Goal: Transaction & Acquisition: Purchase product/service

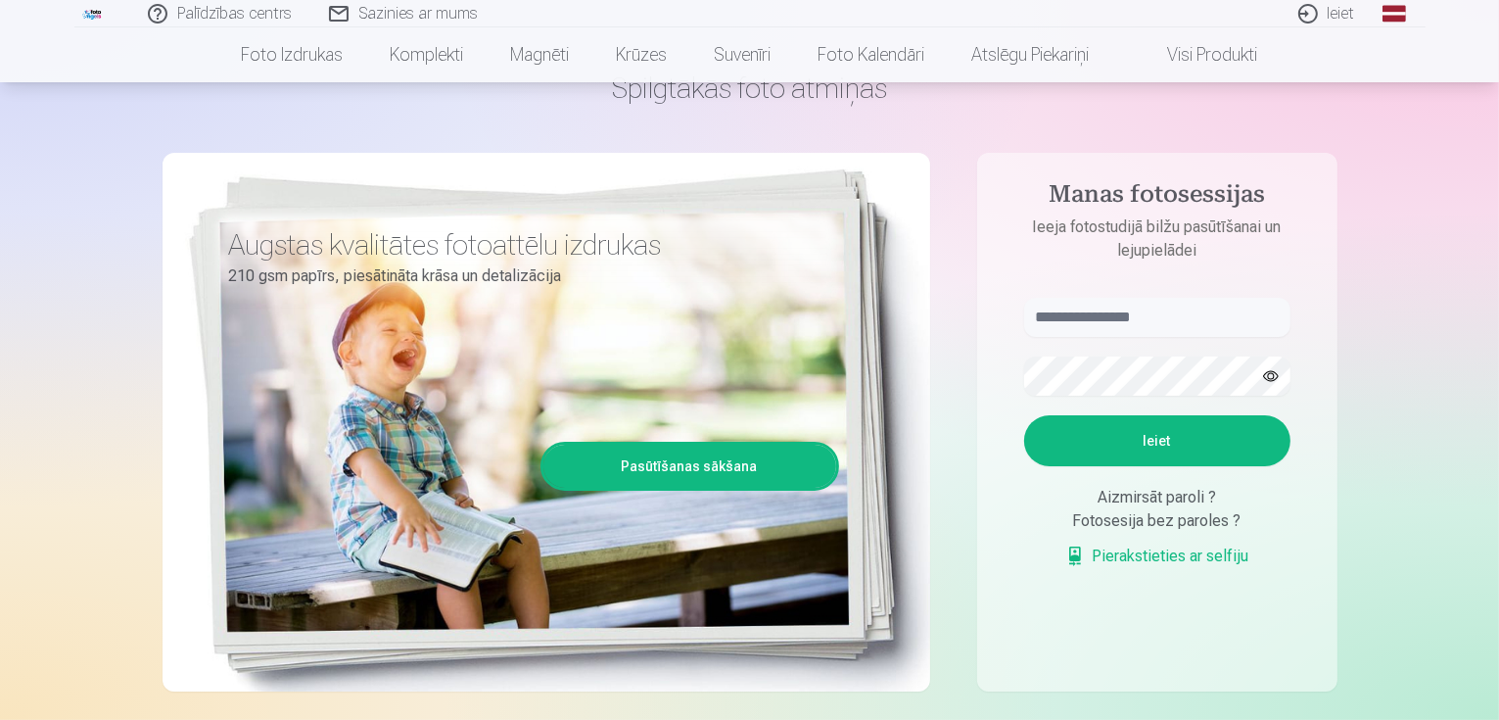
scroll to position [130, 0]
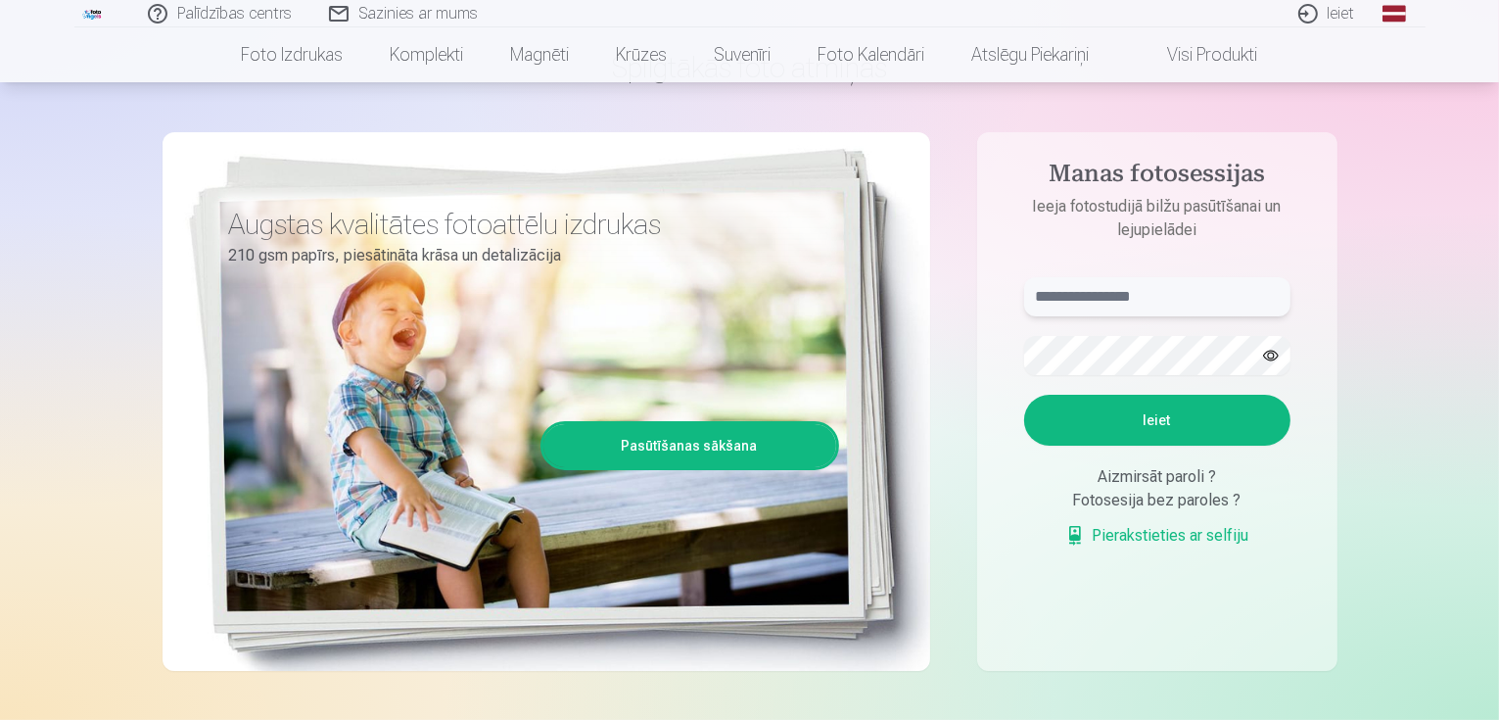
click at [1165, 301] on input "text" at bounding box center [1157, 296] width 266 height 39
type input "**********"
click at [1059, 423] on button "Ieiet" at bounding box center [1157, 420] width 266 height 51
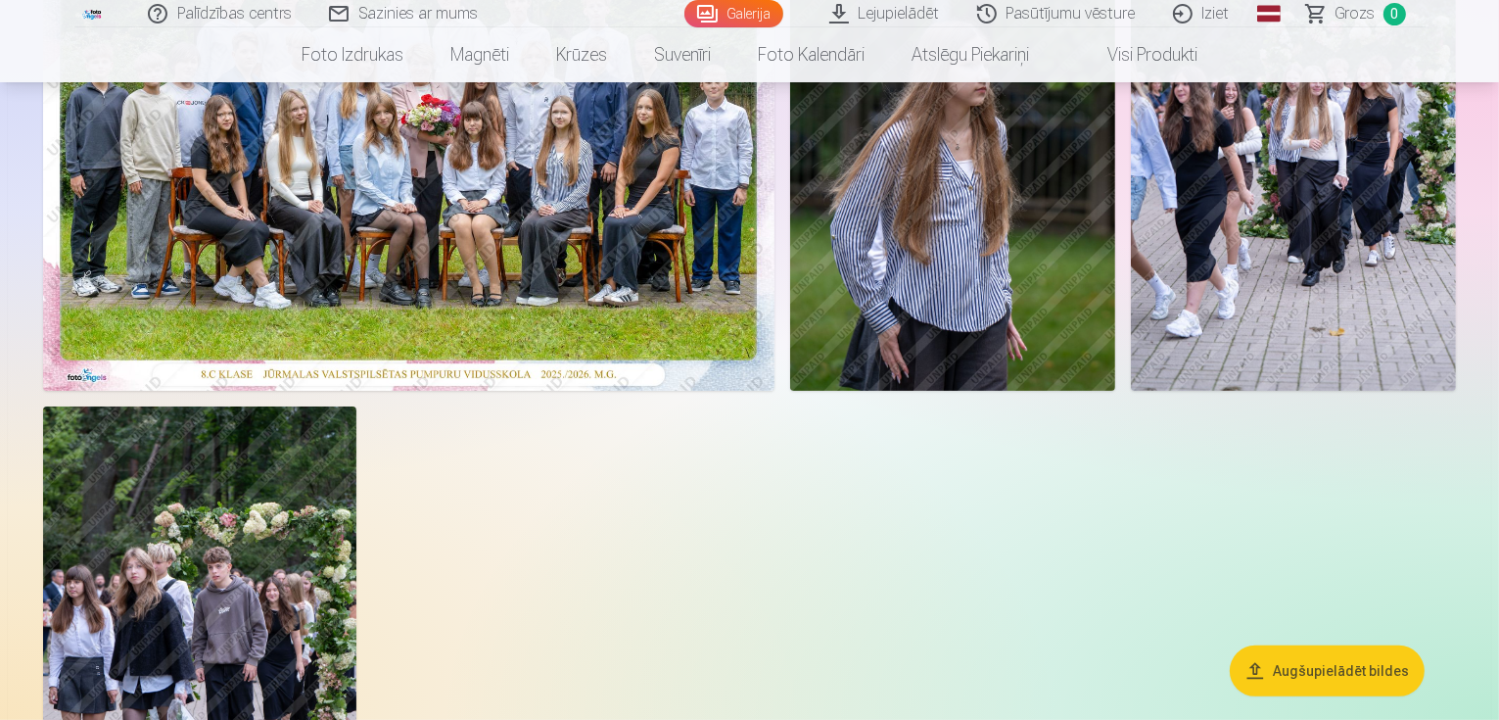
scroll to position [260, 0]
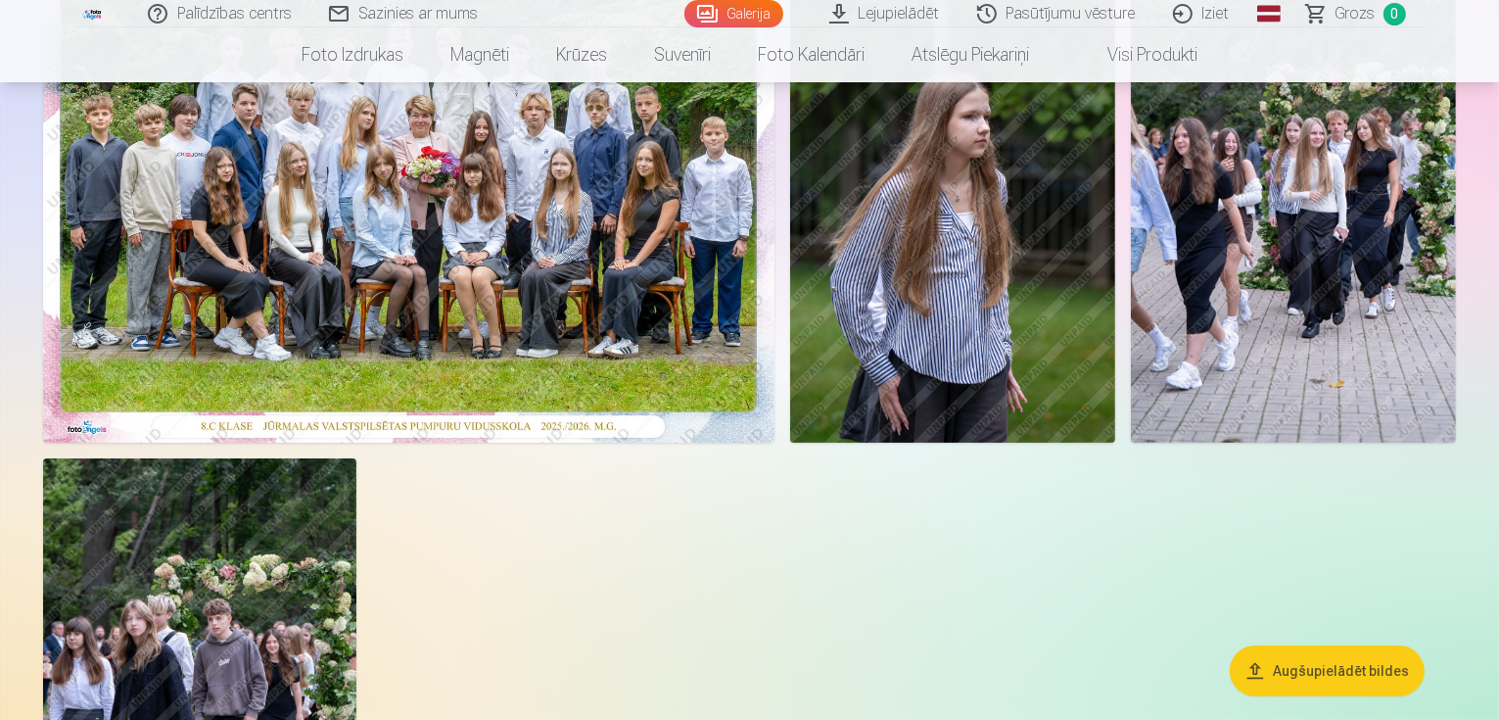
click at [1115, 396] on img at bounding box center [952, 199] width 325 height 488
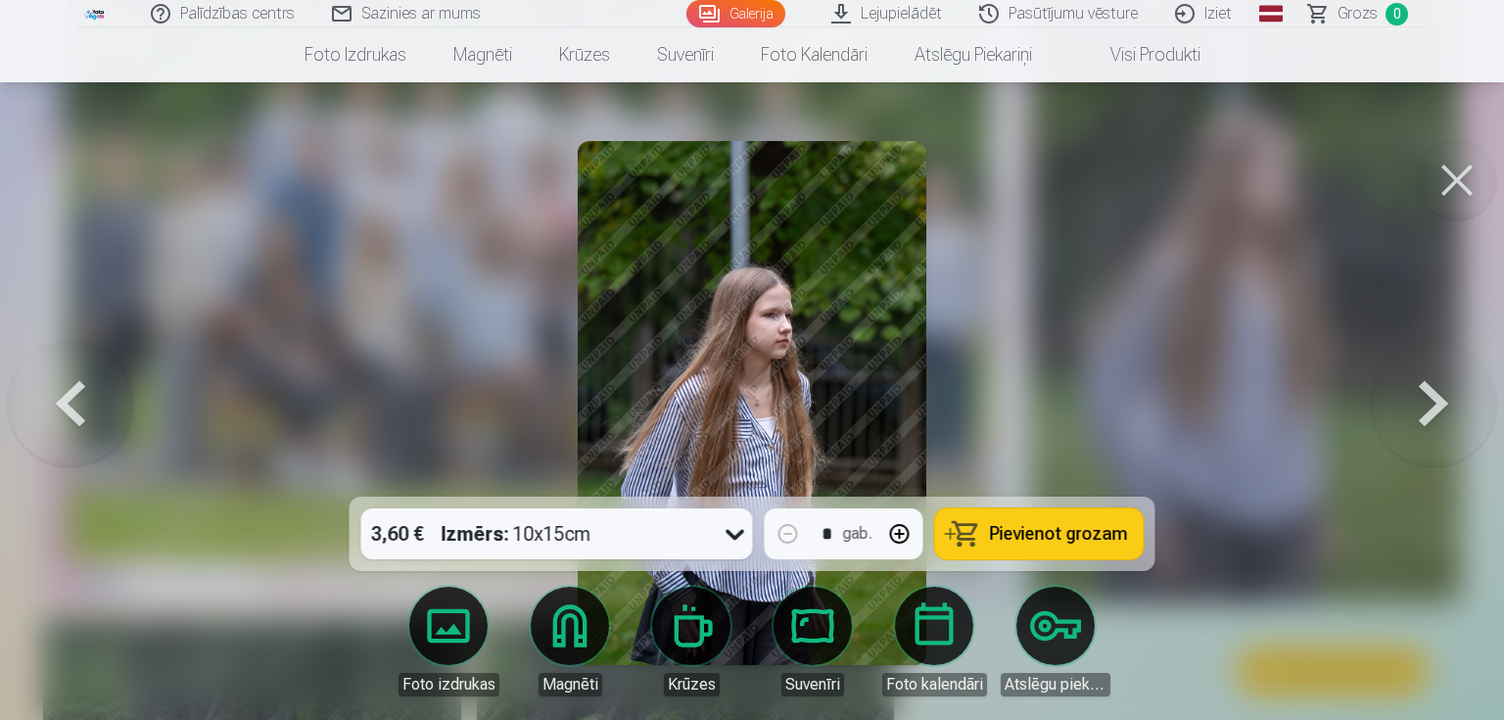
click at [1434, 391] on button at bounding box center [1433, 403] width 125 height 148
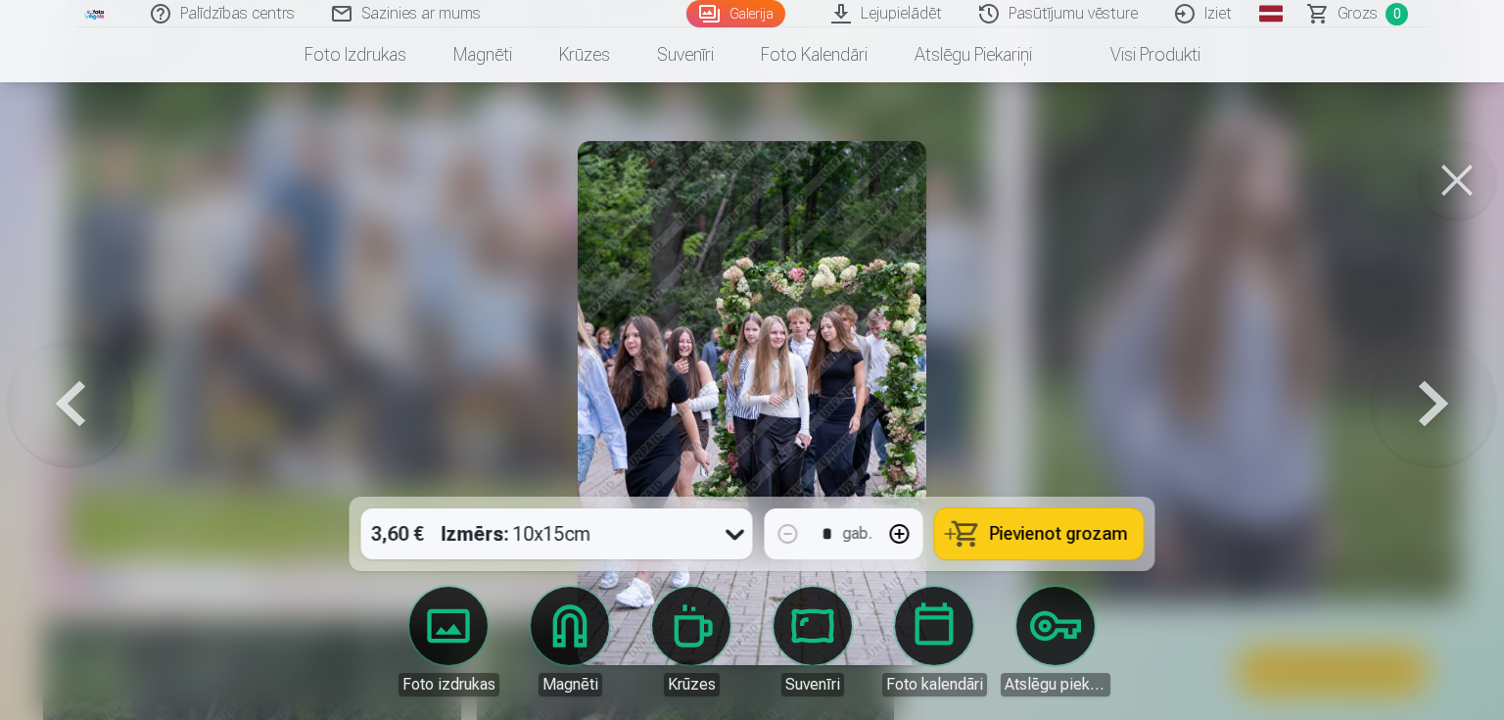
click at [1434, 391] on button at bounding box center [1433, 403] width 125 height 148
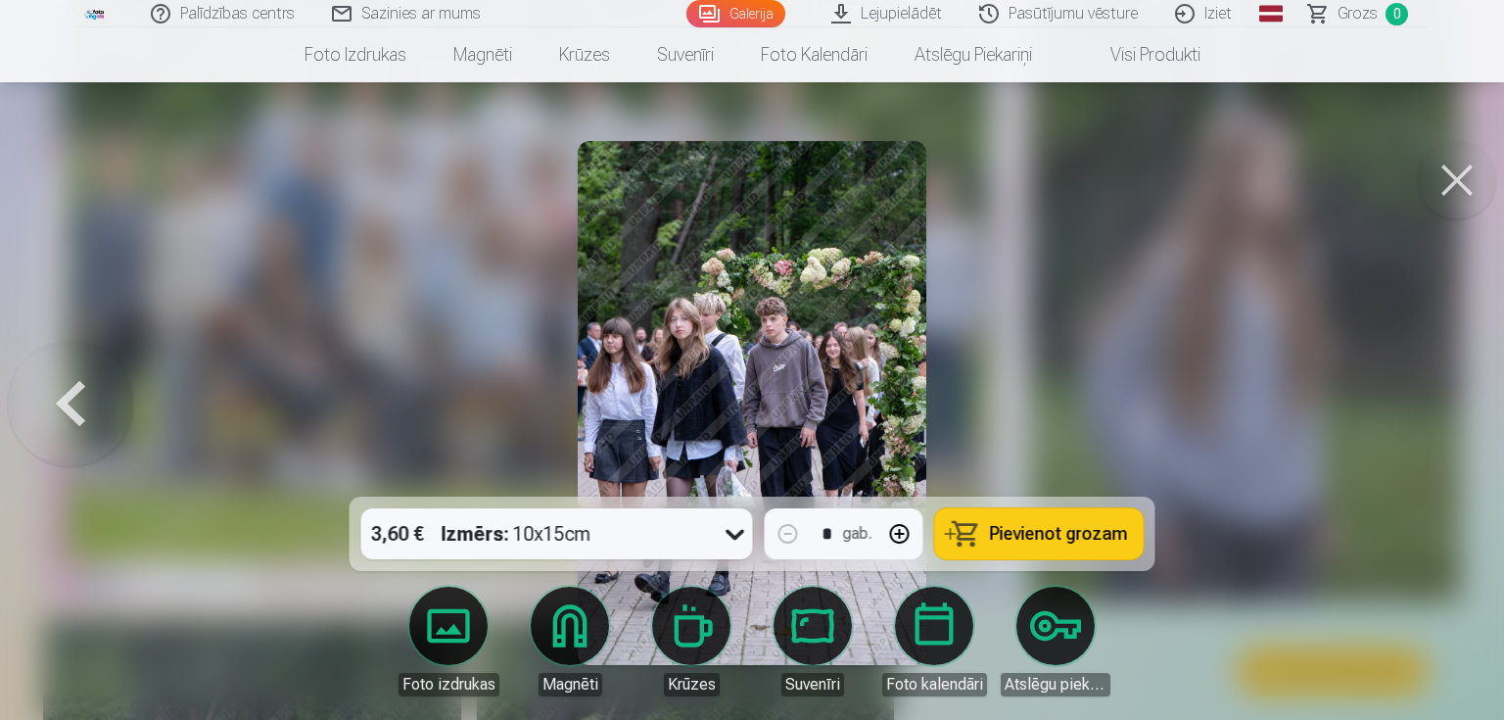
click at [1458, 171] on button at bounding box center [1457, 180] width 78 height 78
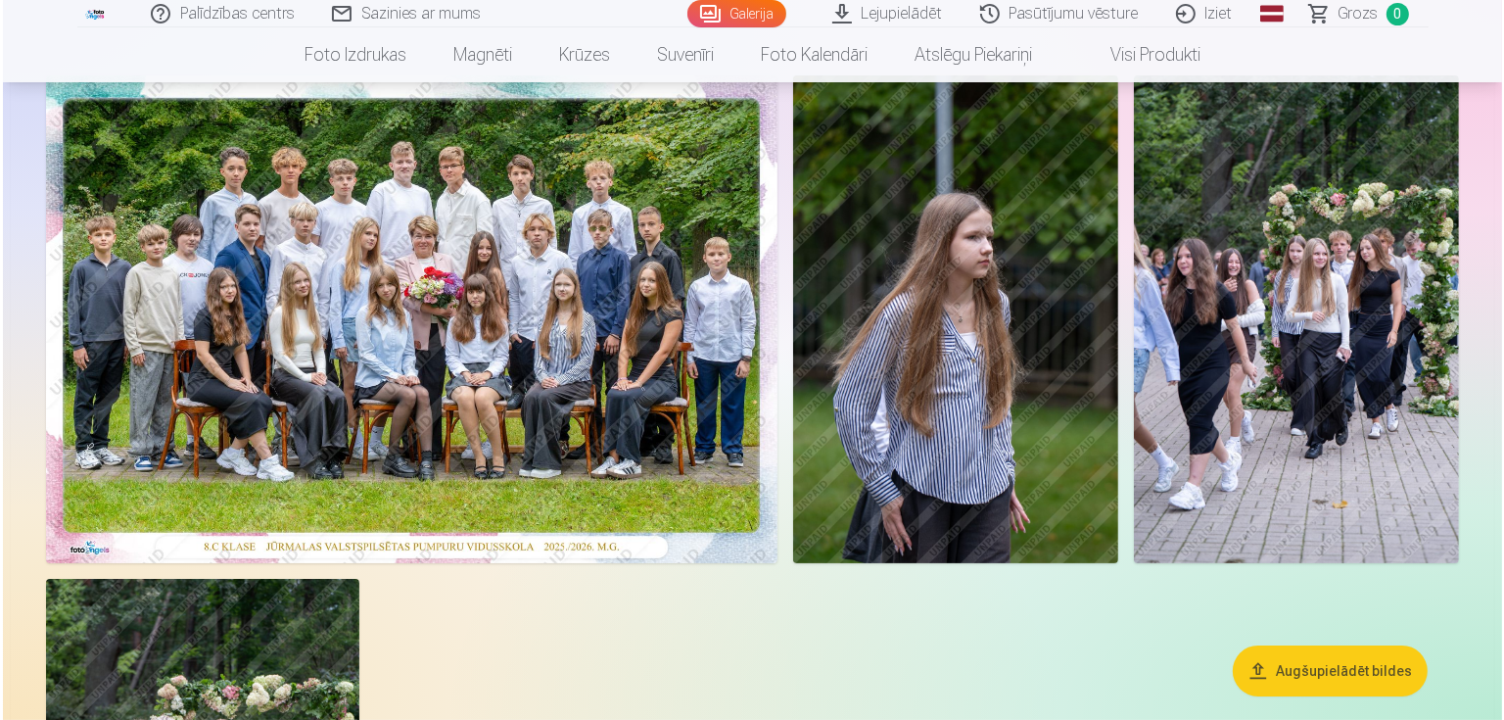
scroll to position [130, 0]
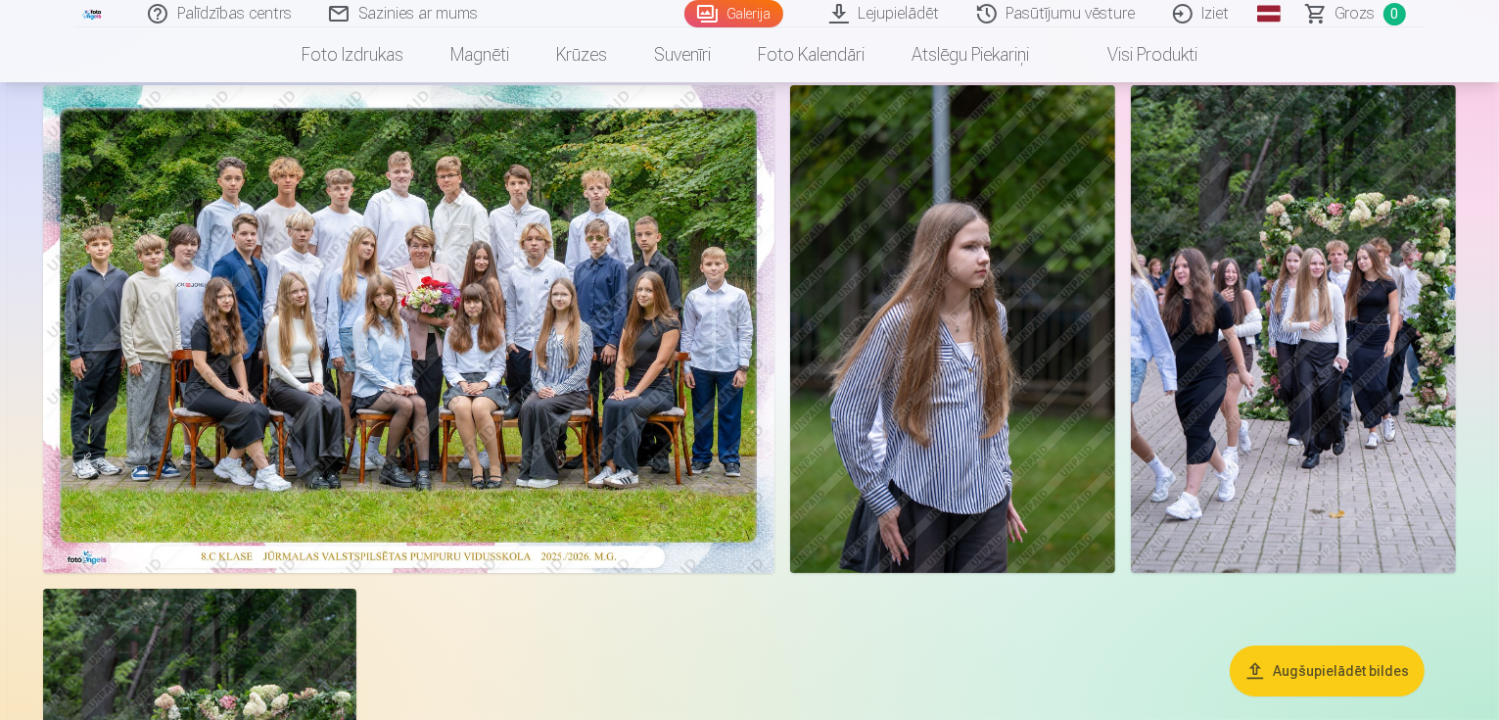
click at [677, 459] on img at bounding box center [409, 329] width 732 height 488
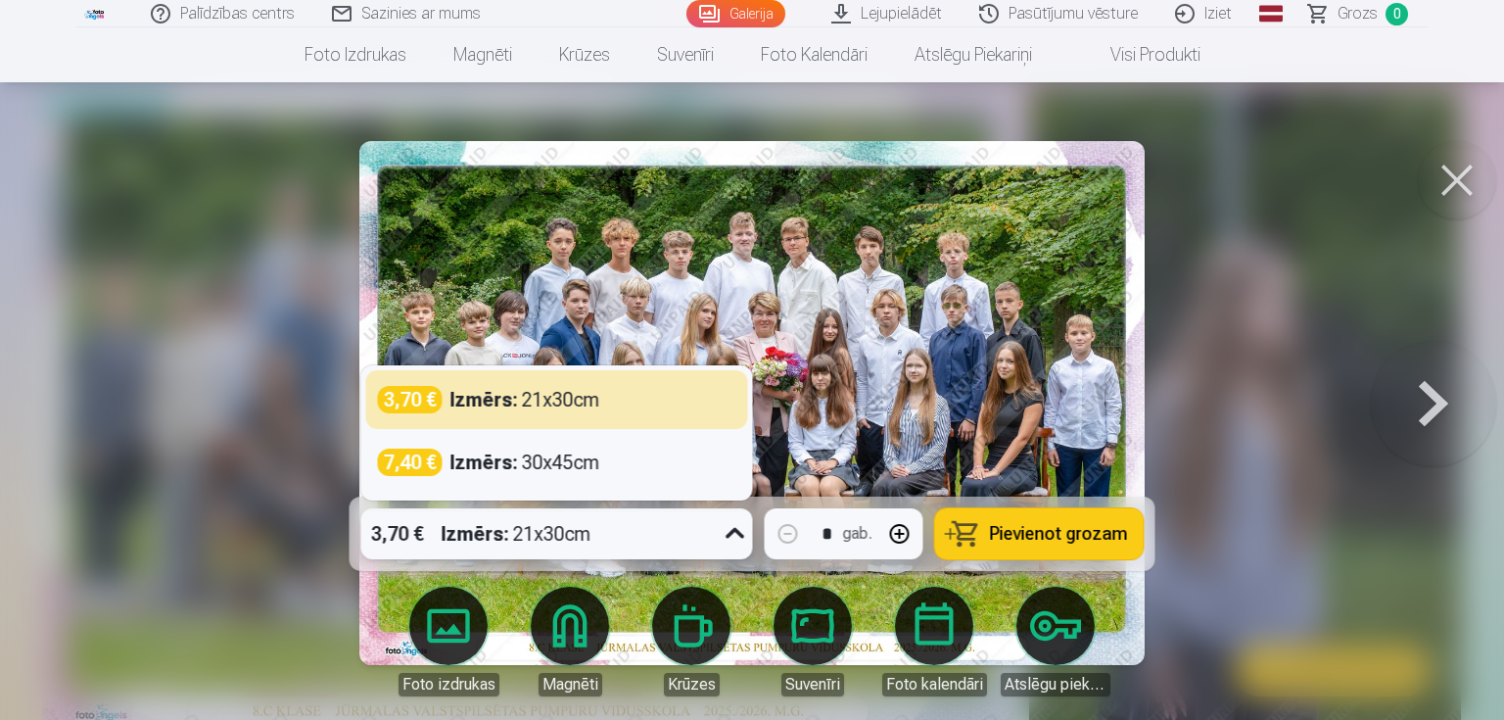
click at [734, 532] on icon at bounding box center [735, 533] width 31 height 31
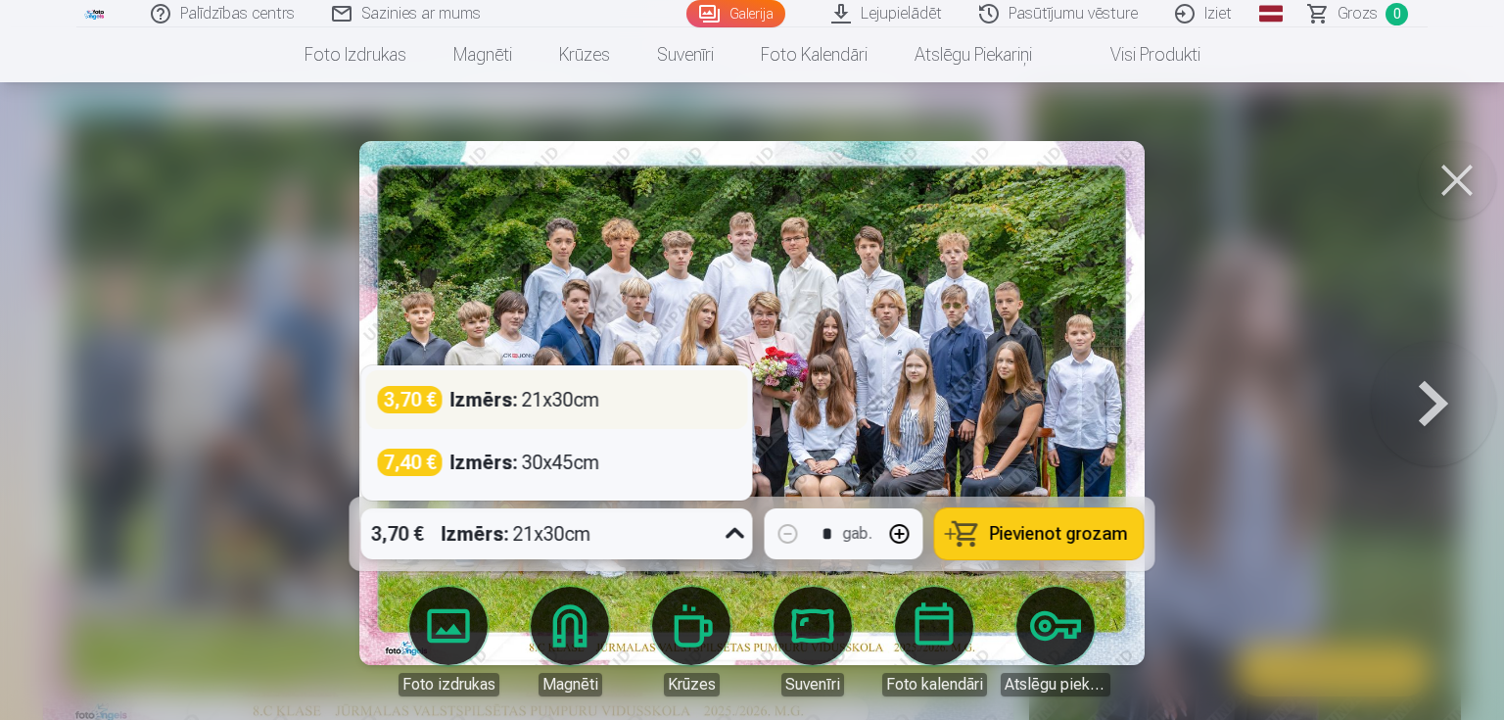
click at [712, 392] on div "3,70 € Izmērs : 21x30cm" at bounding box center [557, 399] width 358 height 27
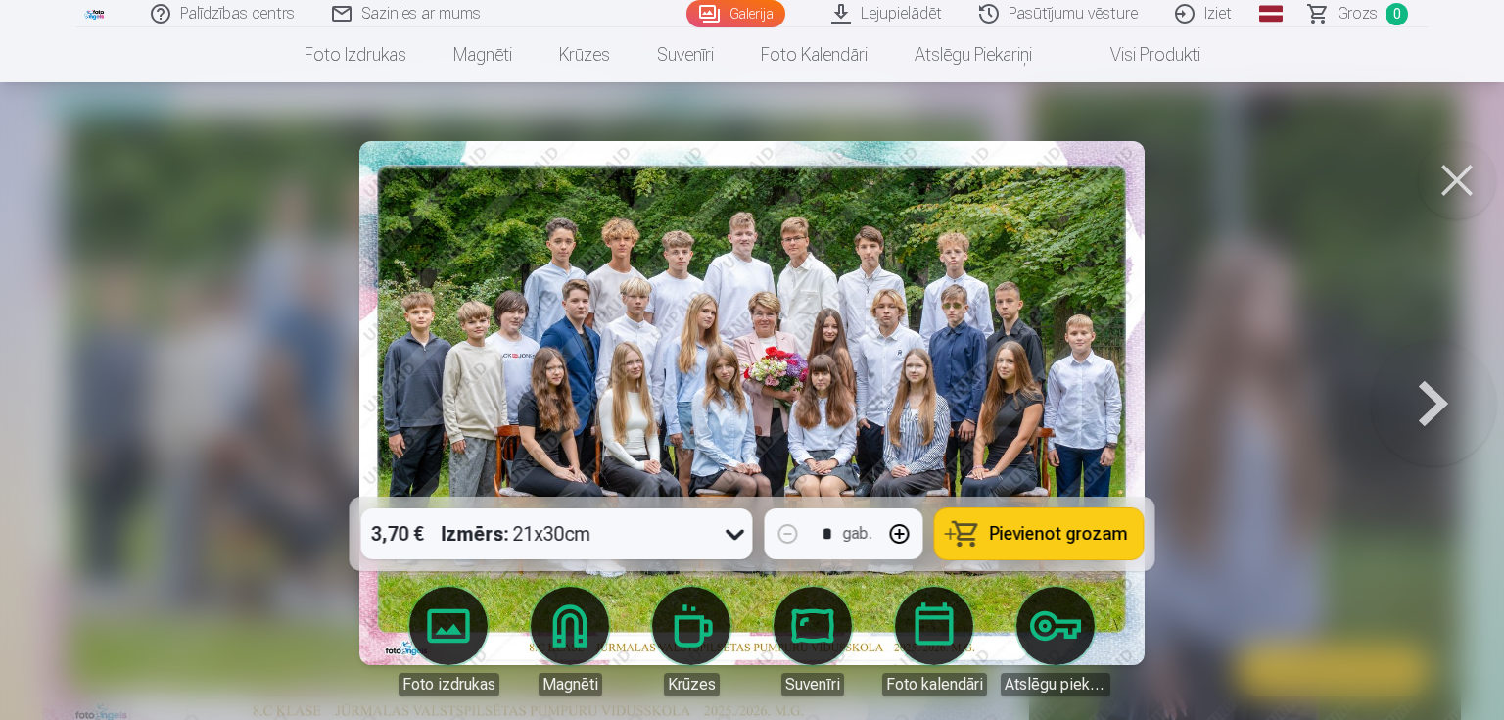
click at [1067, 537] on span "Pievienot grozam" at bounding box center [1059, 534] width 138 height 18
click at [1367, 13] on span "Grozs" at bounding box center [1358, 14] width 40 height 24
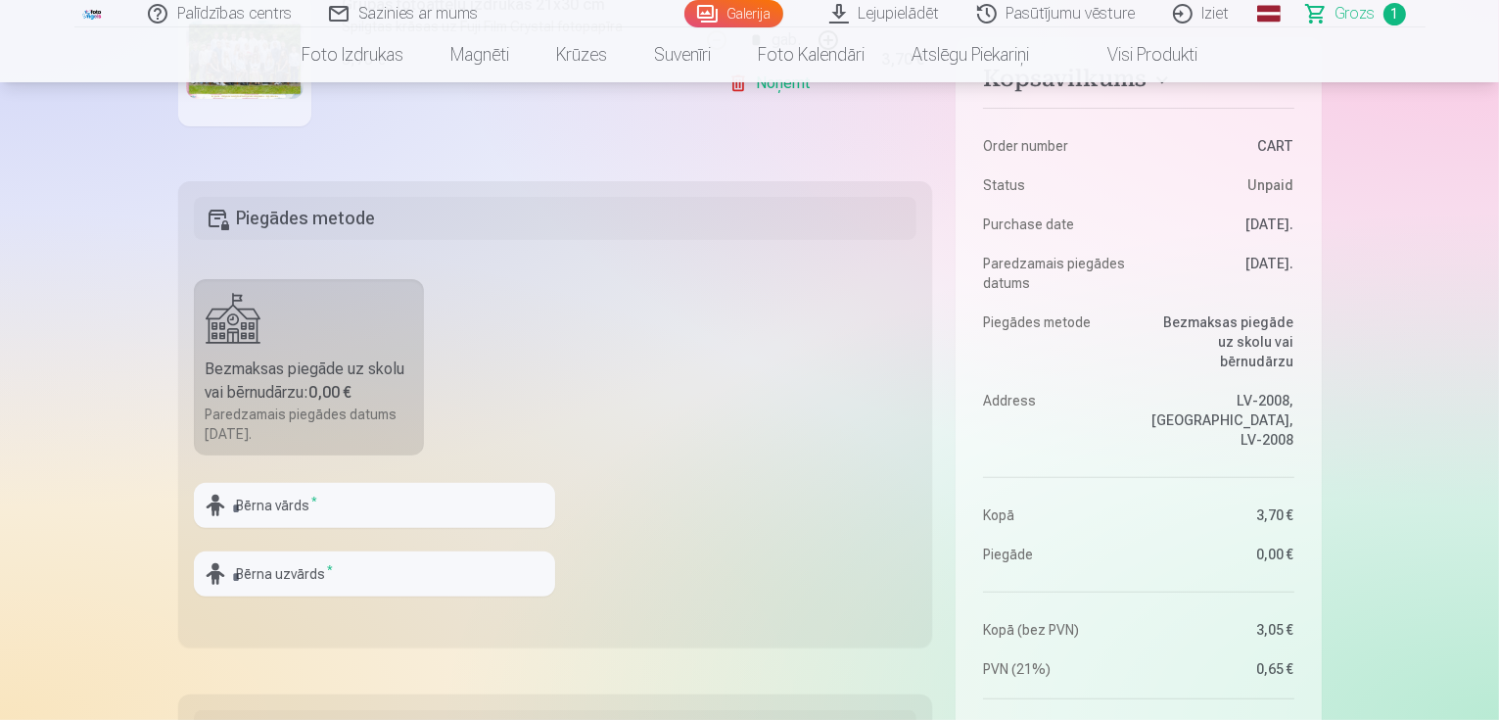
scroll to position [522, 0]
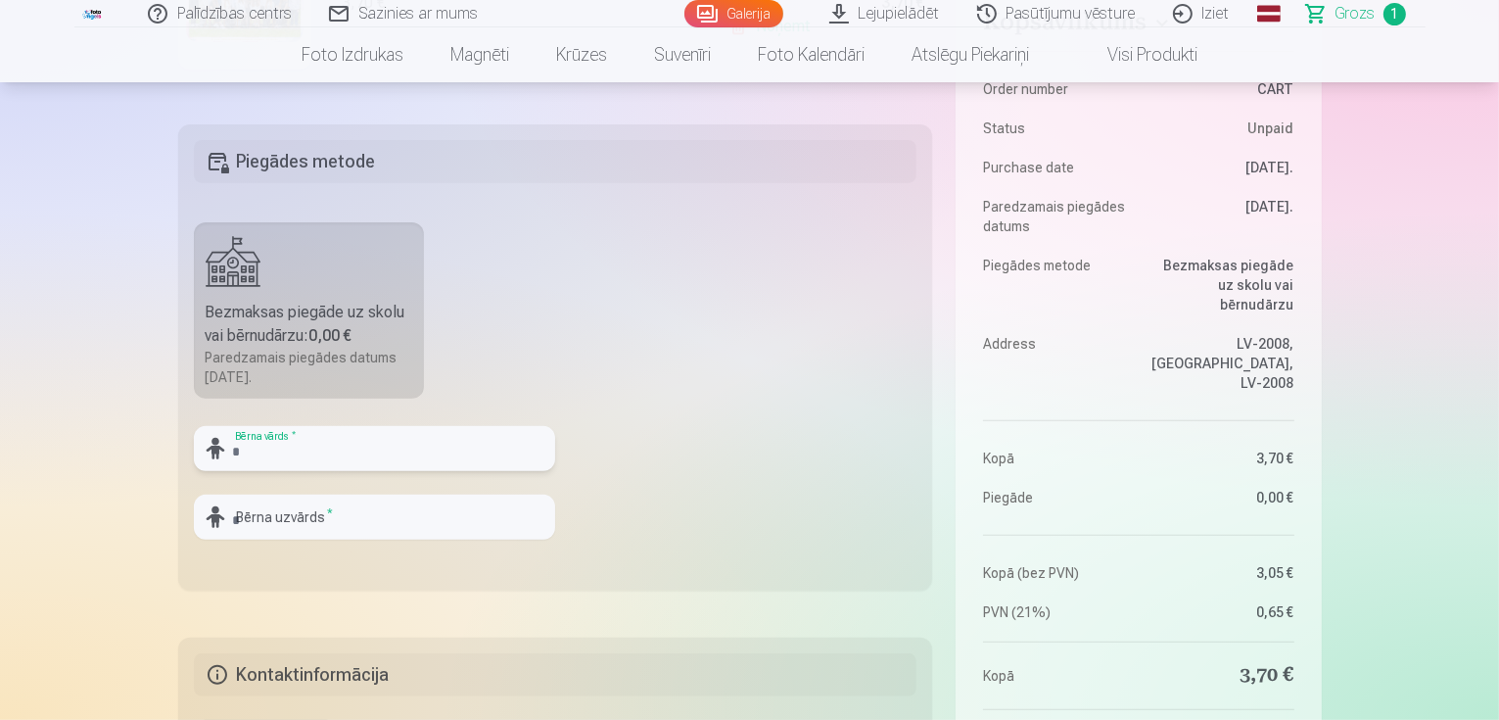
click at [336, 444] on input "text" at bounding box center [374, 448] width 361 height 45
type input "*****"
click at [306, 525] on input "text" at bounding box center [374, 517] width 361 height 45
type input "*****"
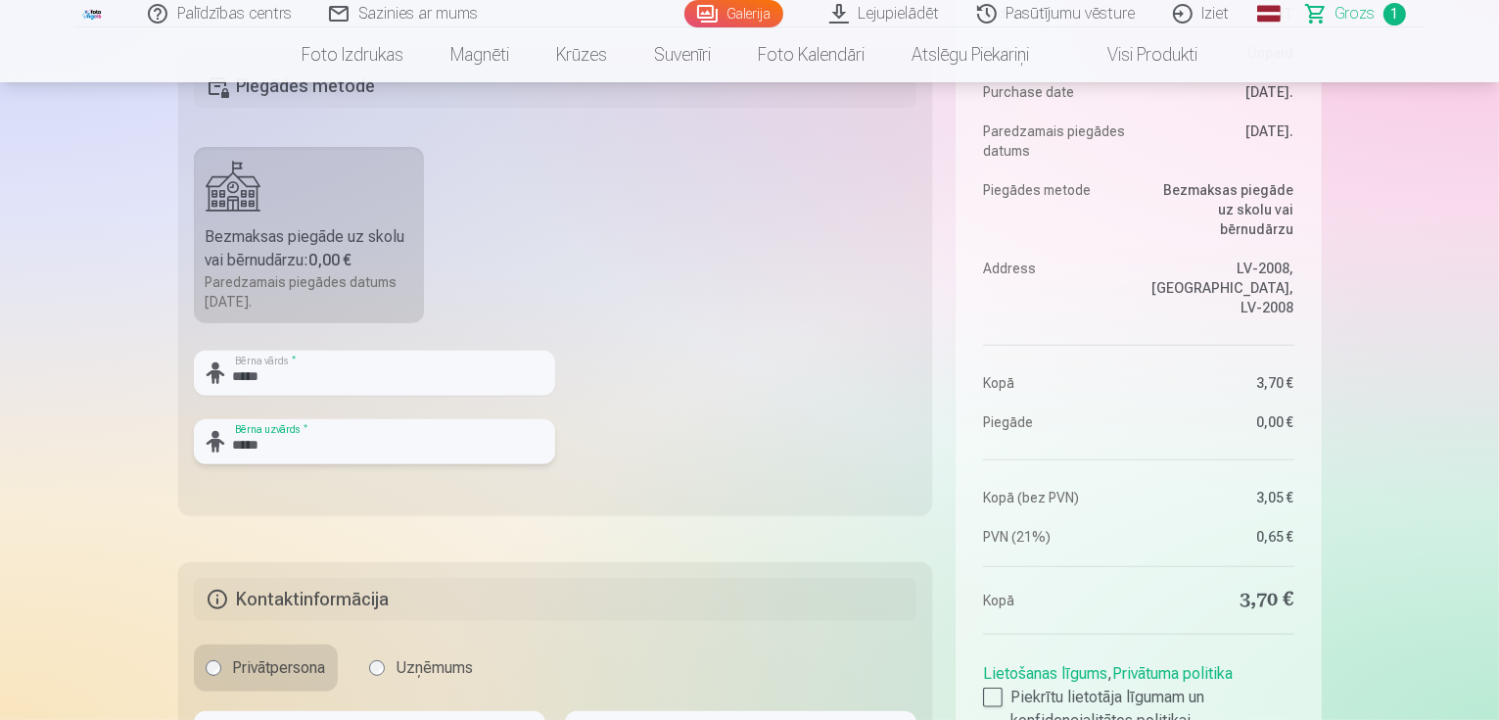
scroll to position [652, 0]
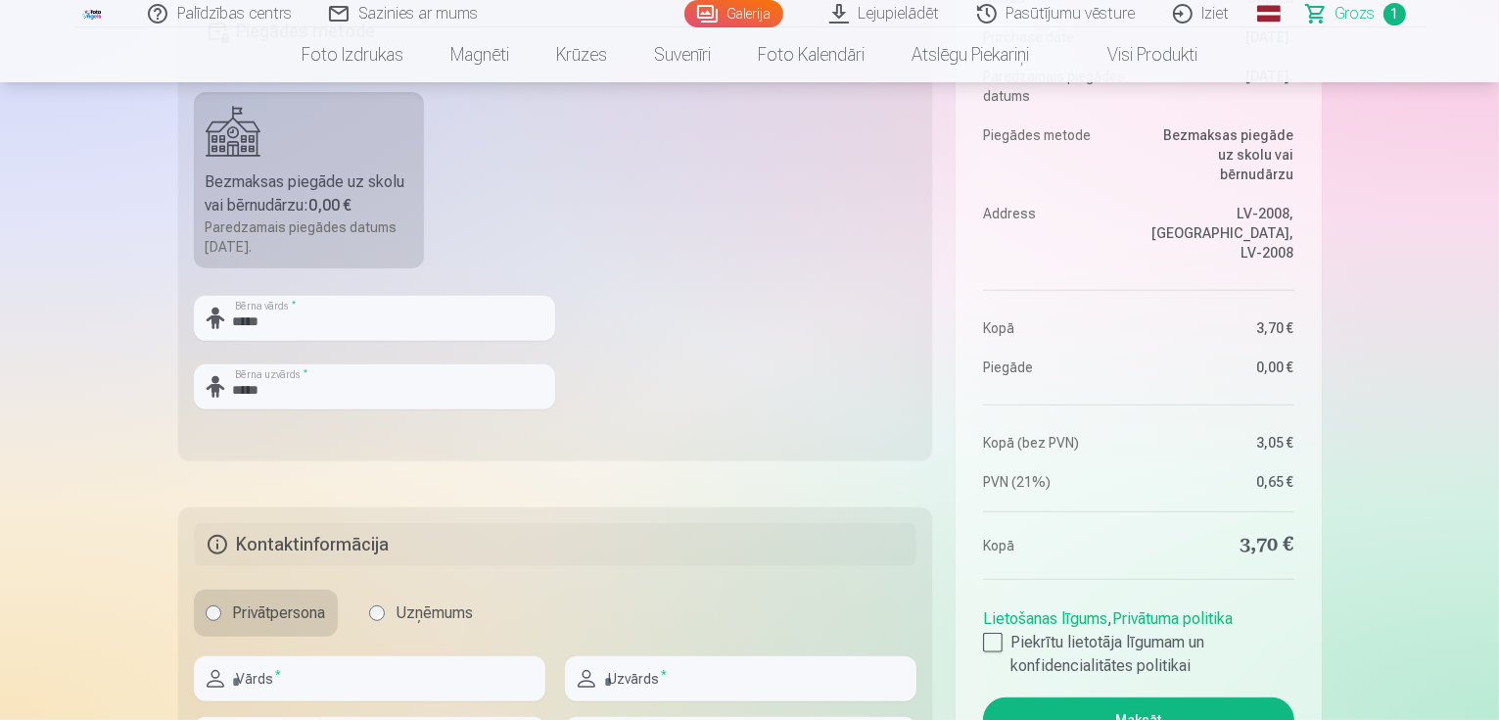
click at [755, 385] on fieldset "Piegādes metode Bezmaksas piegāde uz skolu vai bērnudārzu : 0,00 € Paredzamais …" at bounding box center [555, 227] width 755 height 466
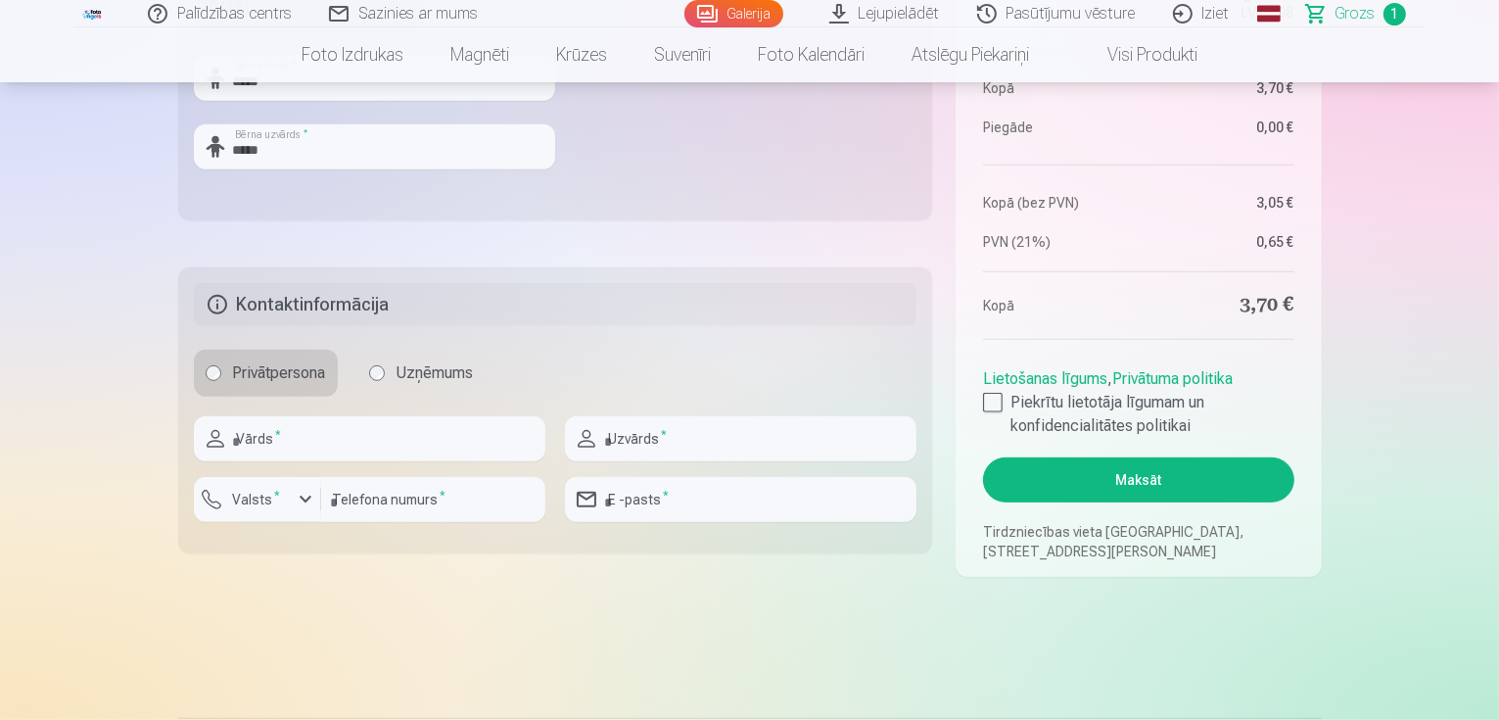
scroll to position [914, 0]
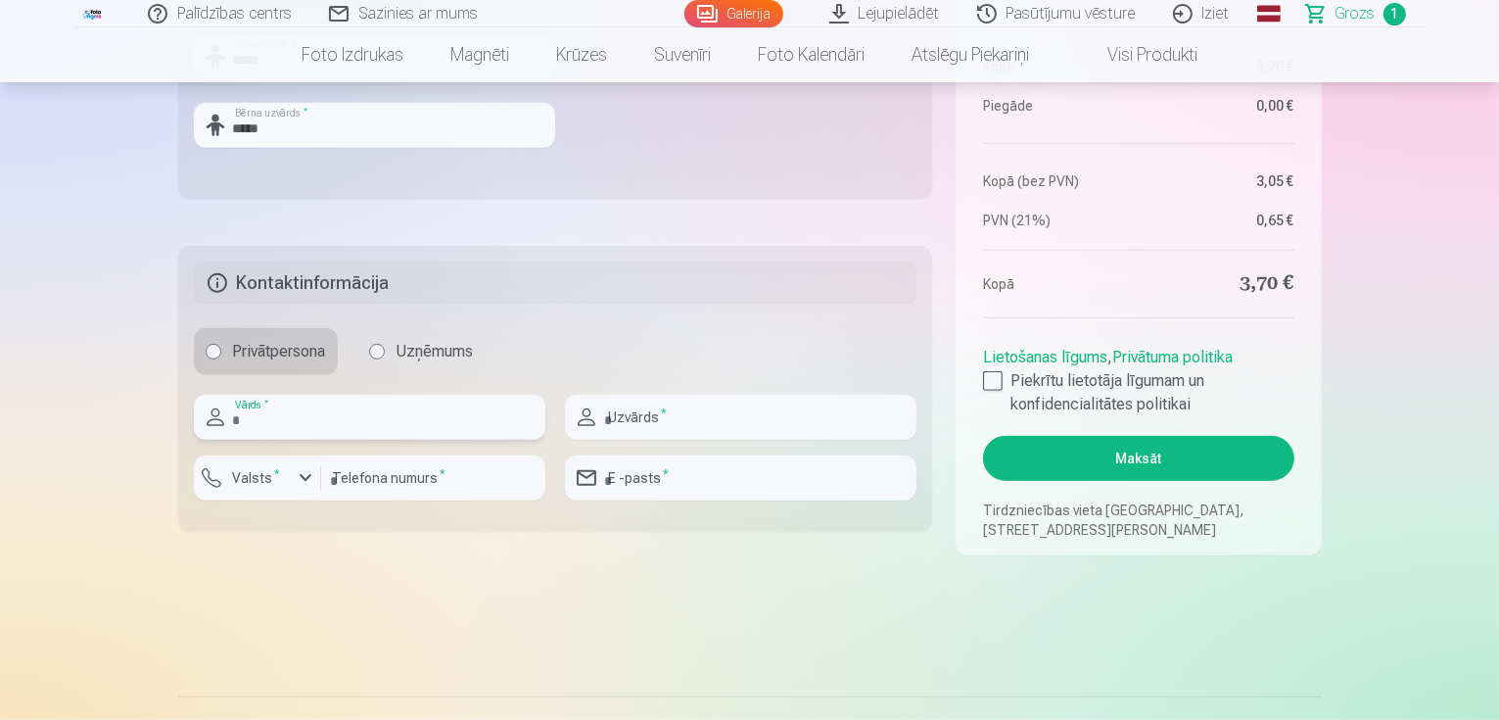
click at [474, 417] on input "text" at bounding box center [370, 417] width 352 height 45
click at [671, 417] on input "text" at bounding box center [741, 417] width 352 height 45
type input "*****"
click at [307, 477] on div "button" at bounding box center [306, 478] width 24 height 24
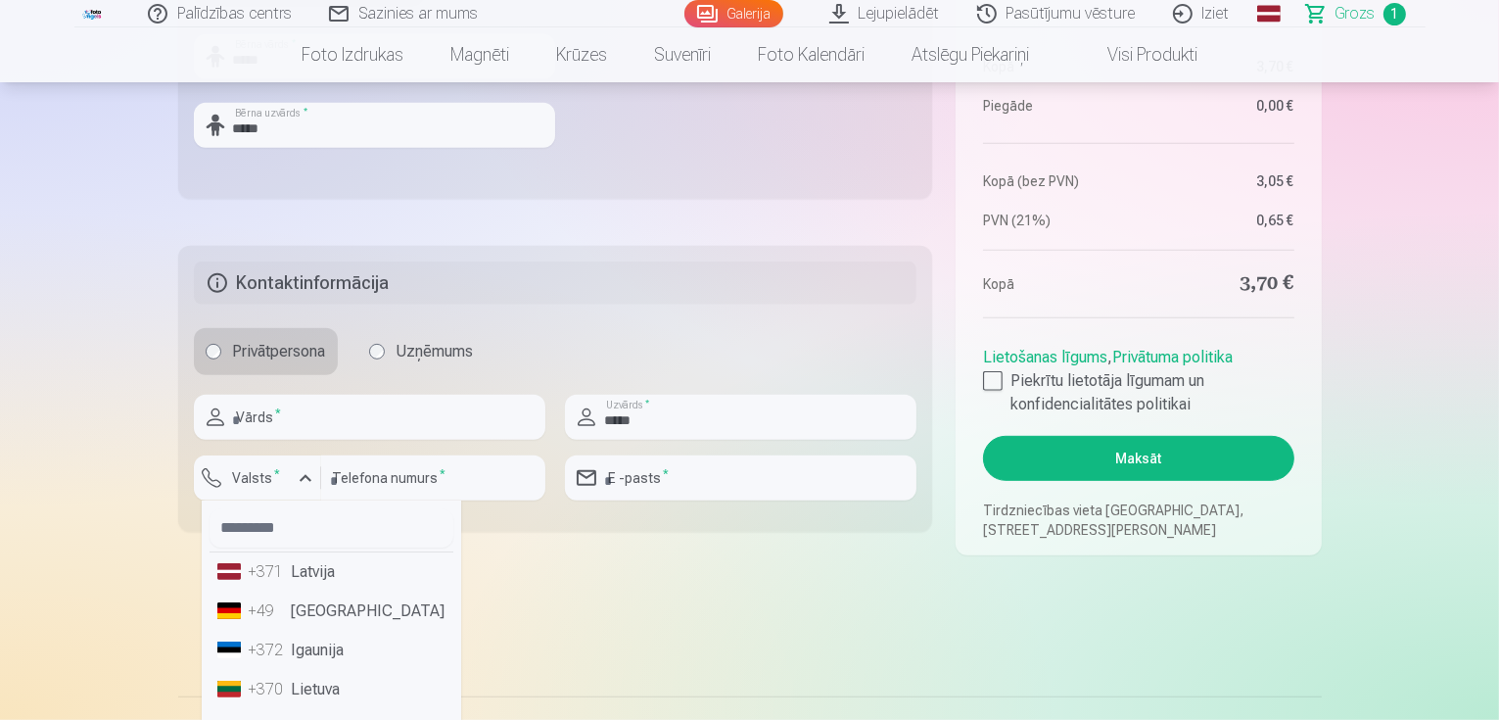
click at [320, 574] on li "+371 Latvija" at bounding box center [332, 571] width 244 height 39
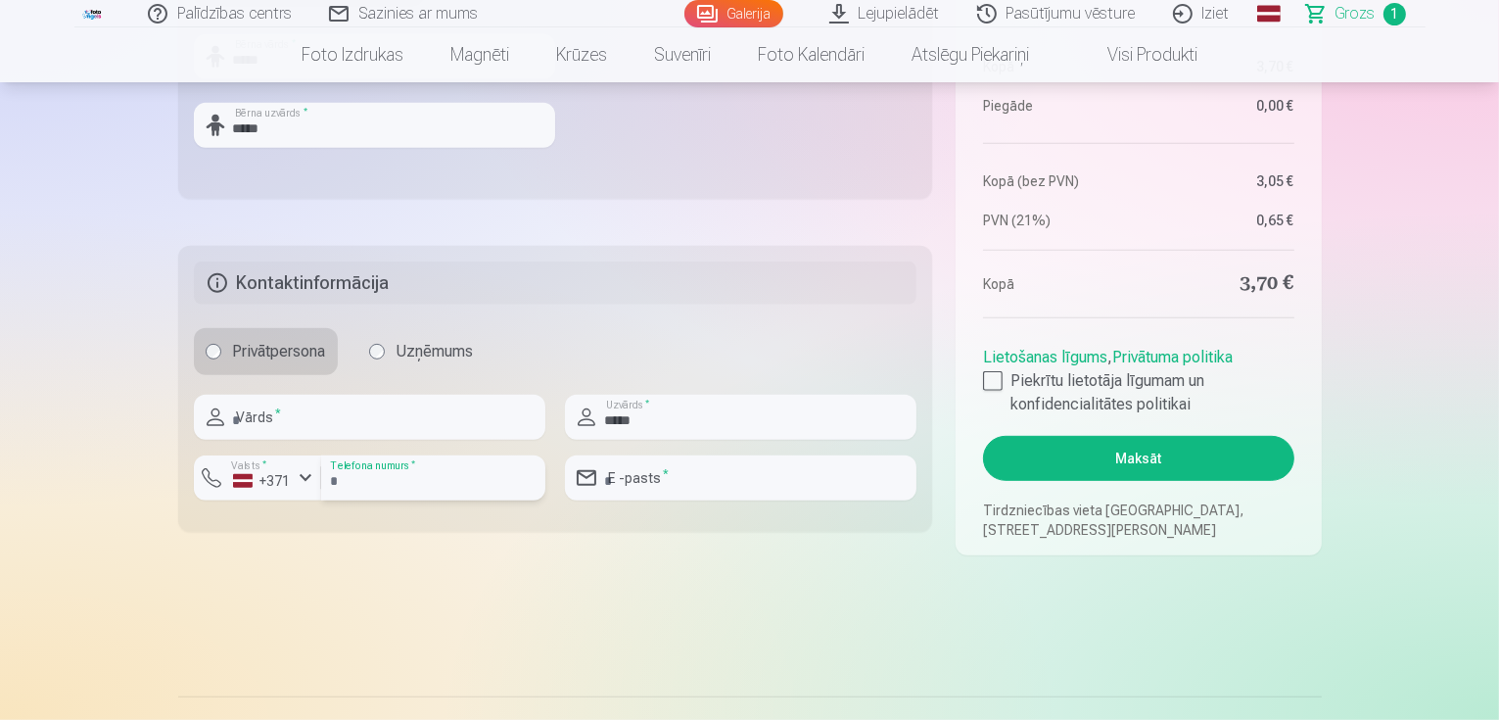
click at [467, 482] on input "number" at bounding box center [433, 477] width 224 height 45
type input "********"
click at [697, 482] on input "email" at bounding box center [741, 477] width 352 height 45
type input "**********"
click at [819, 333] on div "Privātpersona Uzņēmums" at bounding box center [556, 351] width 724 height 47
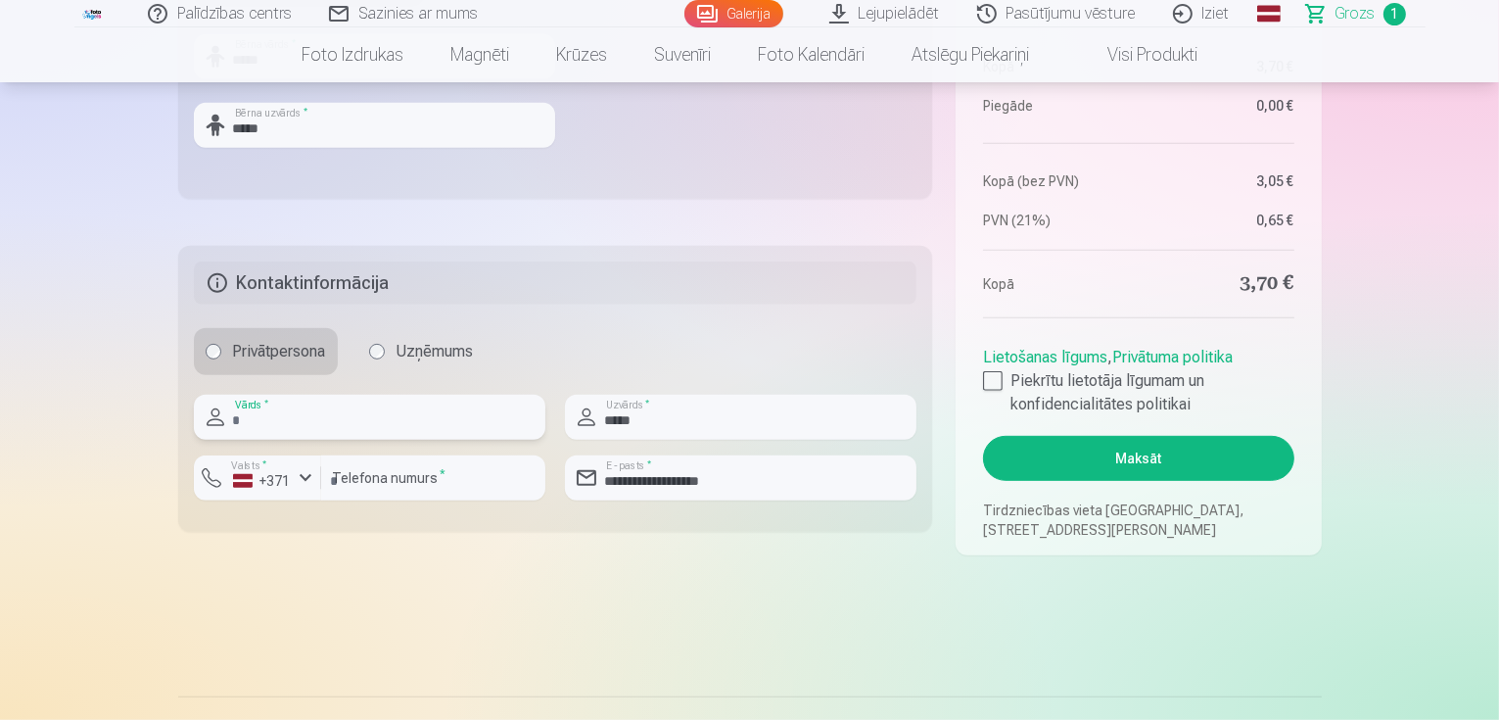
click at [329, 420] on input "text" at bounding box center [370, 417] width 352 height 45
click at [282, 418] on input "text" at bounding box center [370, 417] width 352 height 45
type input "****"
click at [600, 338] on div "Privātpersona Uzņēmums" at bounding box center [556, 351] width 724 height 47
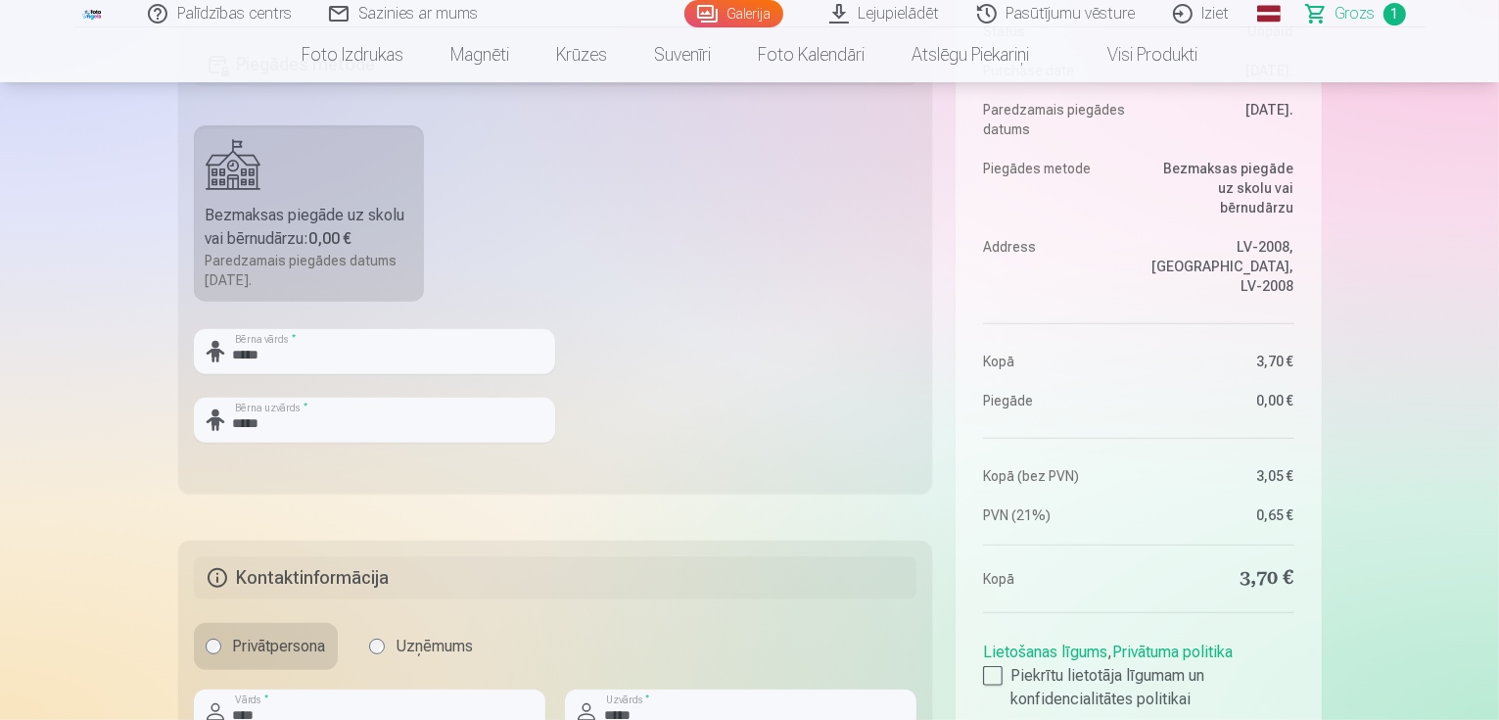
scroll to position [652, 0]
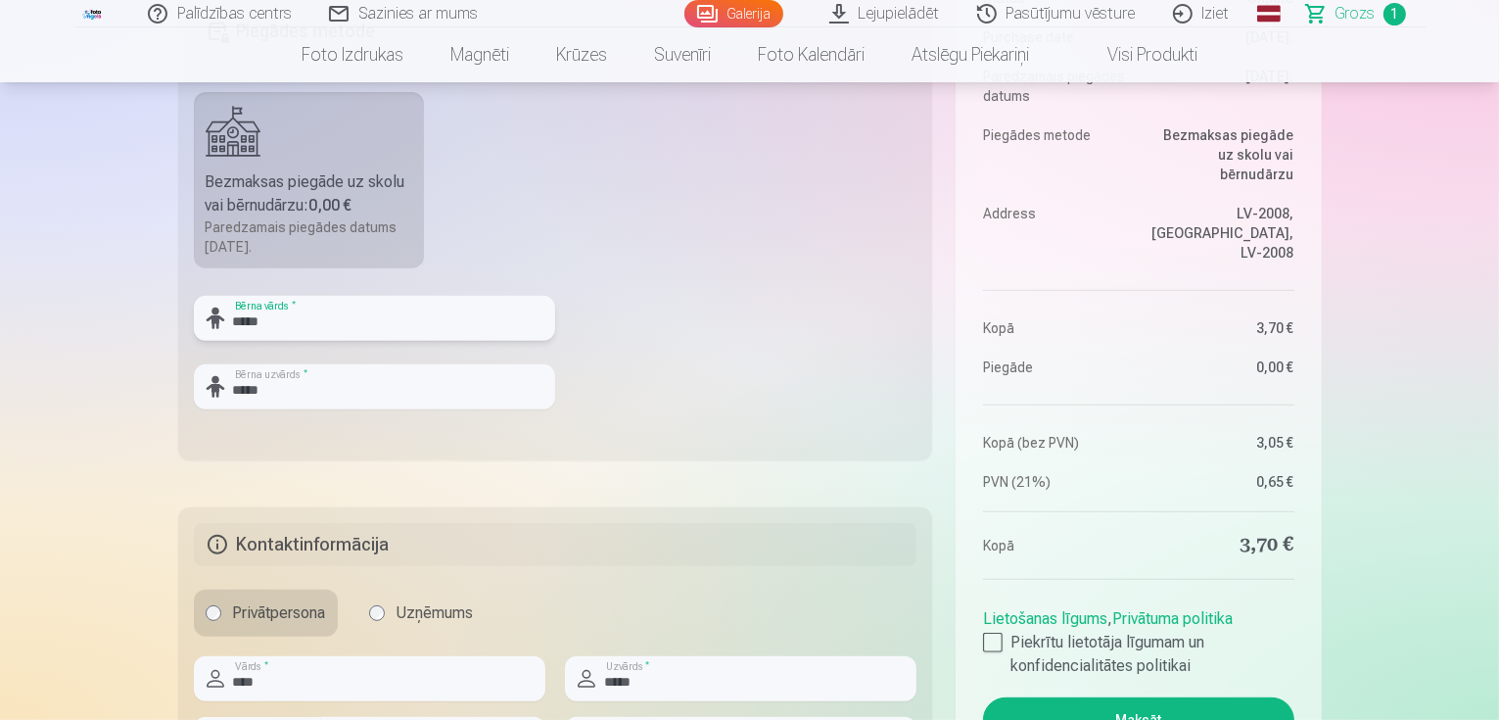
click at [520, 308] on input "*****" at bounding box center [374, 318] width 361 height 45
click at [682, 312] on fieldset "Piegādes metode Bezmaksas piegāde uz skolu vai bērnudārzu : 0,00 € Paredzamais …" at bounding box center [555, 227] width 755 height 466
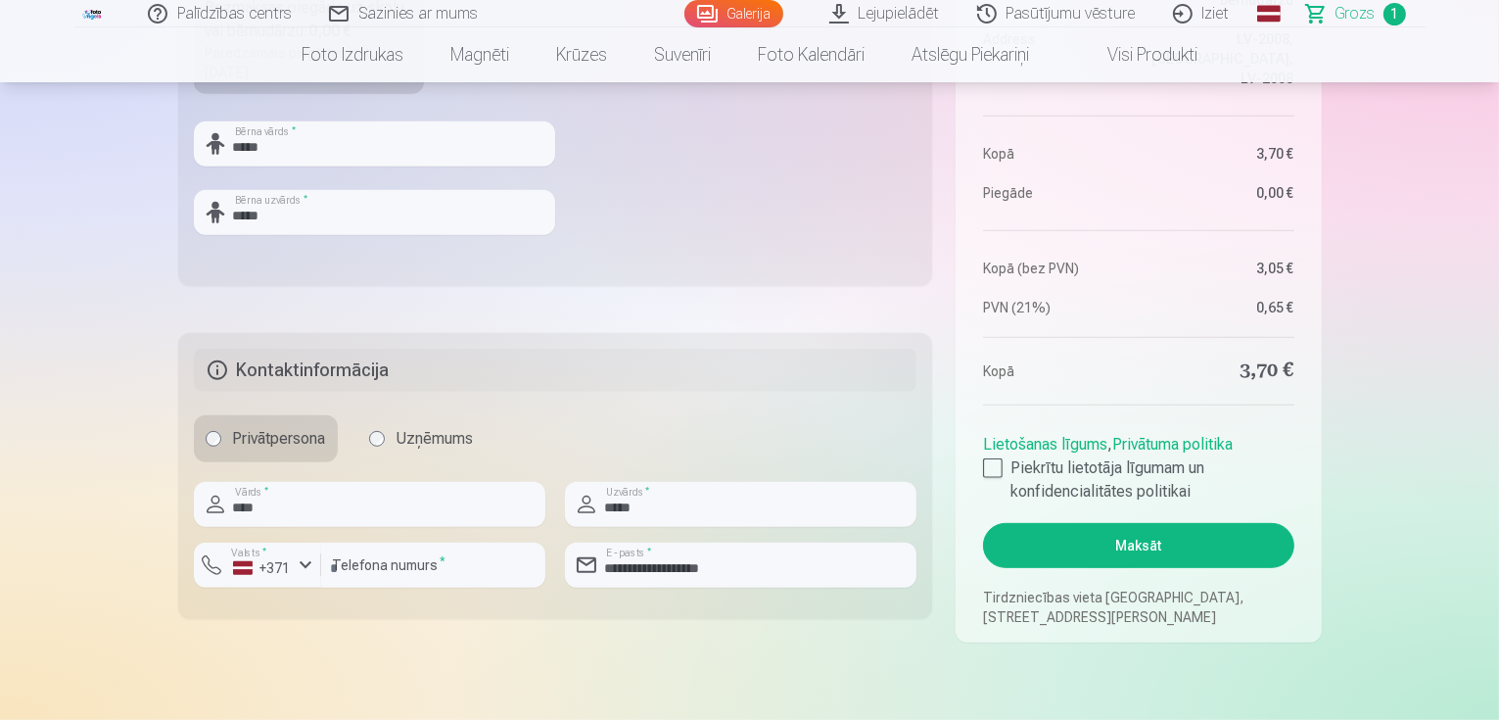
scroll to position [1044, 0]
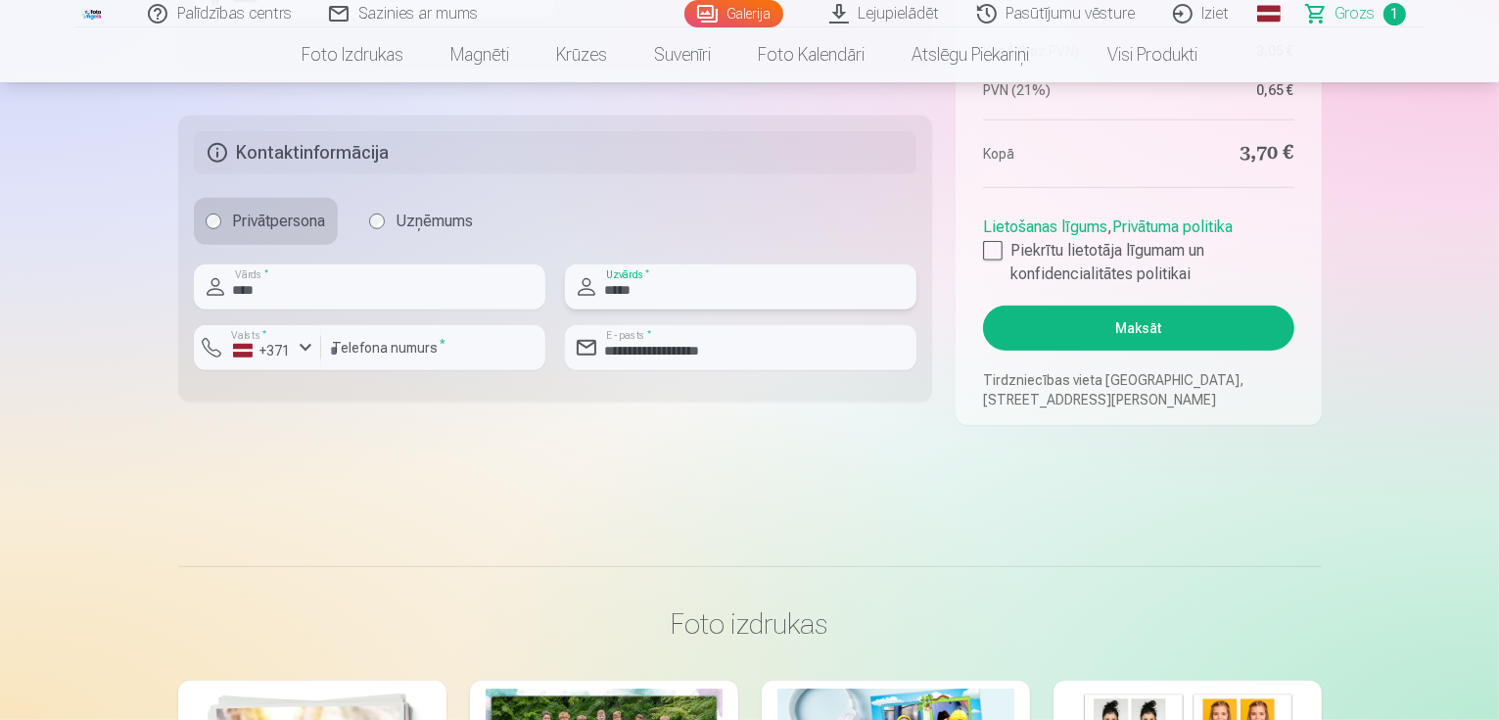
click at [691, 294] on input "*****" at bounding box center [741, 286] width 352 height 45
click at [689, 224] on div "Privātpersona Uzņēmums" at bounding box center [556, 221] width 724 height 47
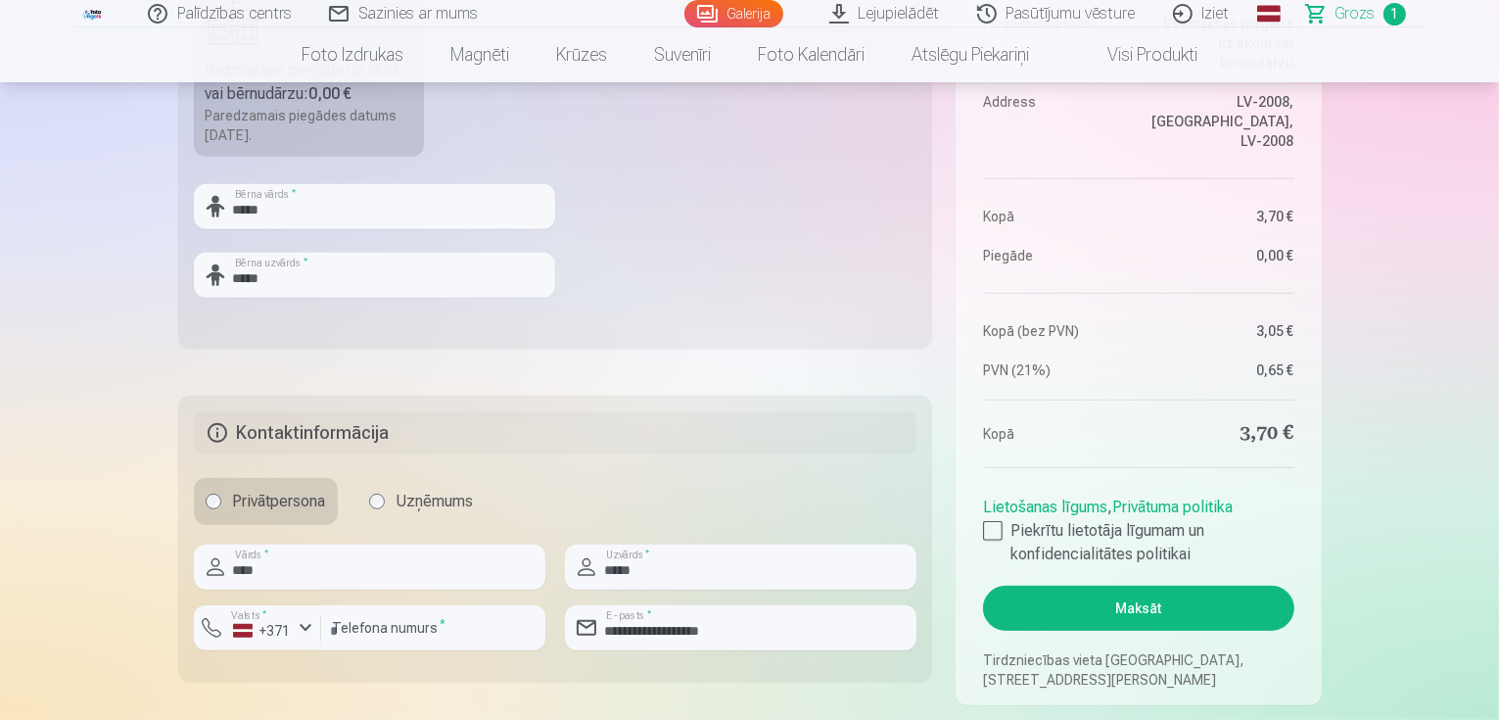
scroll to position [783, 0]
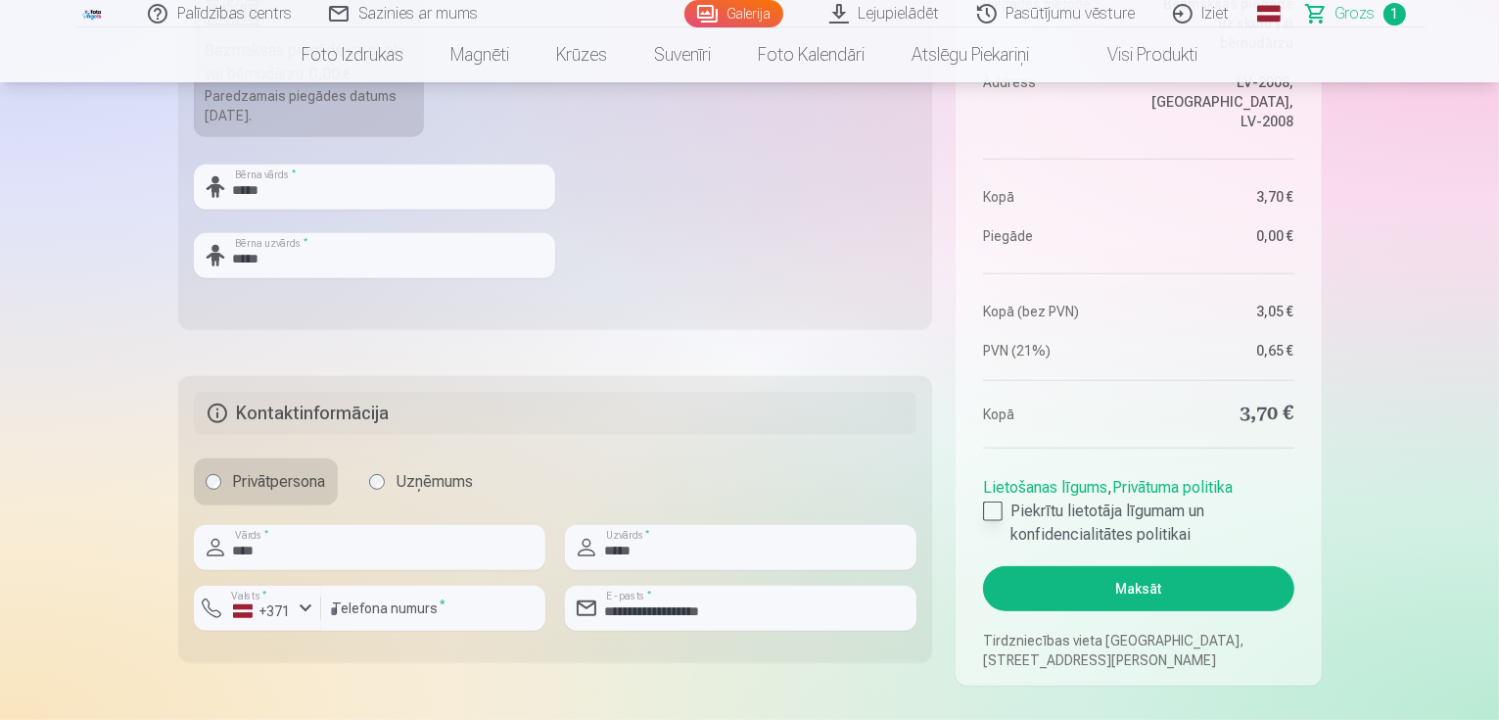
click at [990, 513] on div at bounding box center [993, 511] width 20 height 20
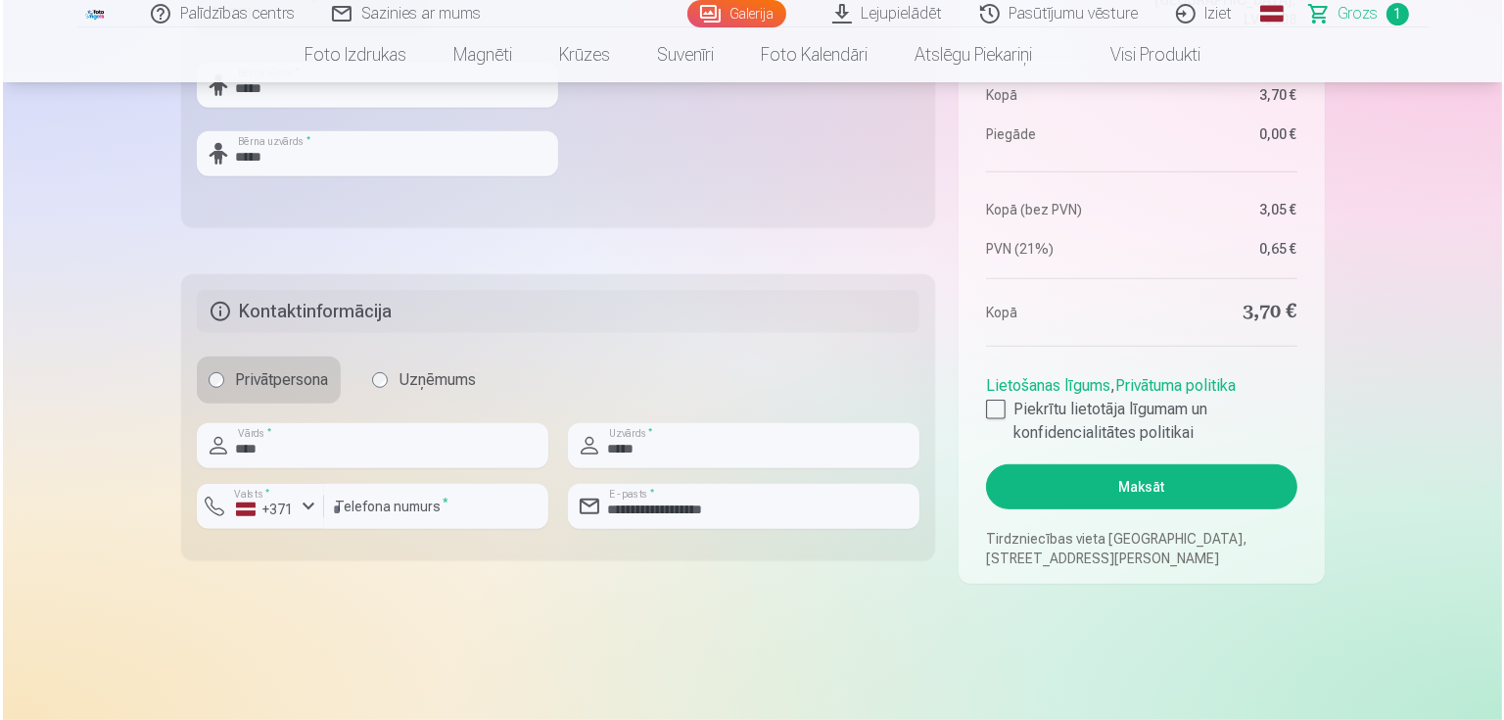
scroll to position [914, 0]
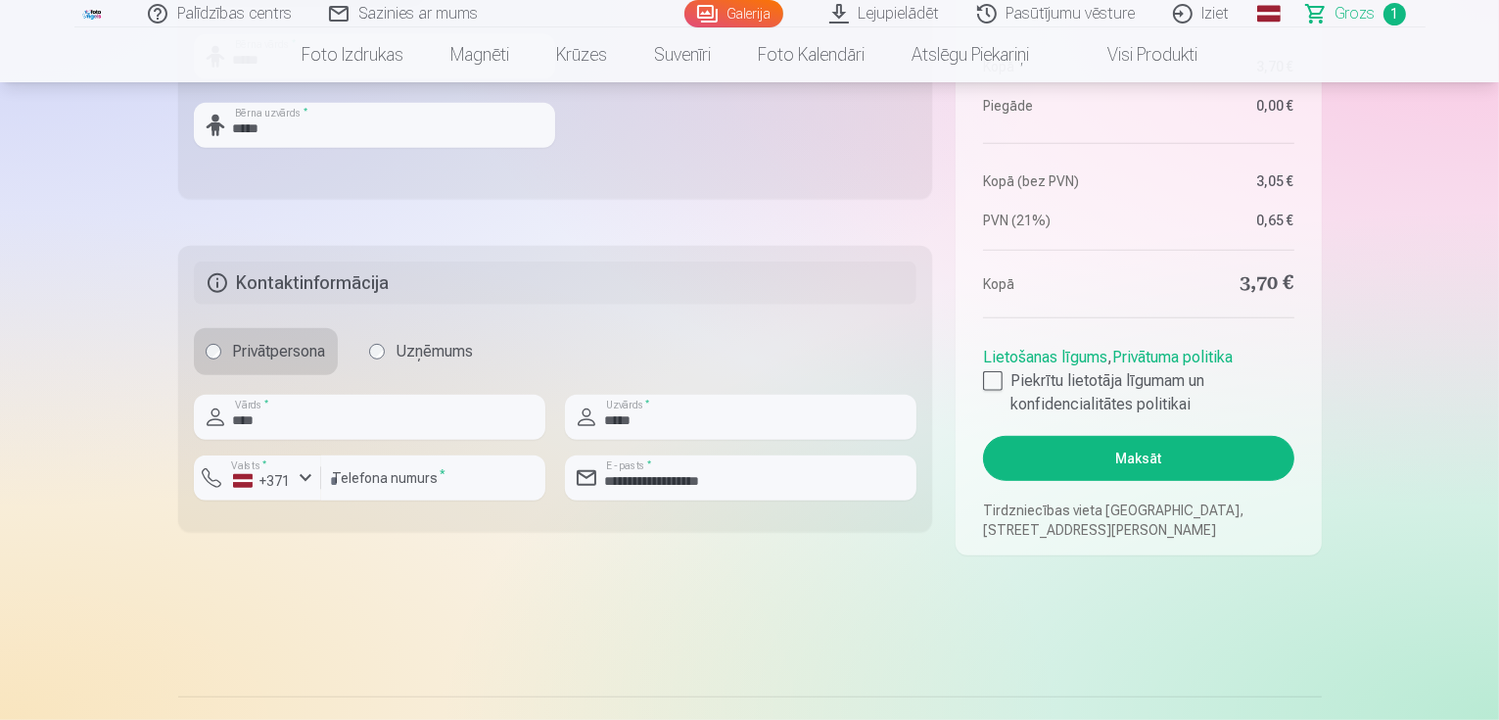
click at [1113, 453] on button "Maksāt" at bounding box center [1138, 458] width 310 height 45
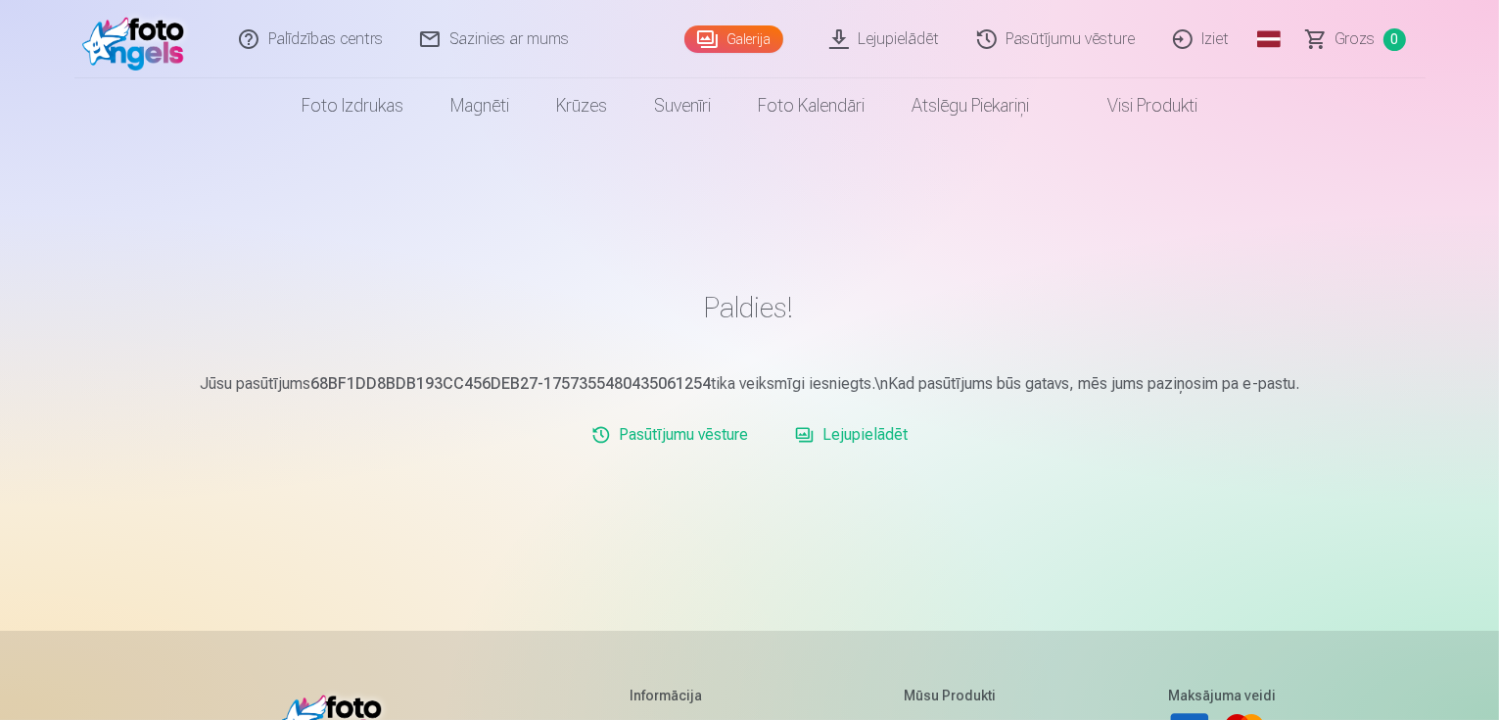
click at [1203, 44] on link "Iziet" at bounding box center [1203, 39] width 94 height 78
